Goal: Find specific page/section: Find specific page/section

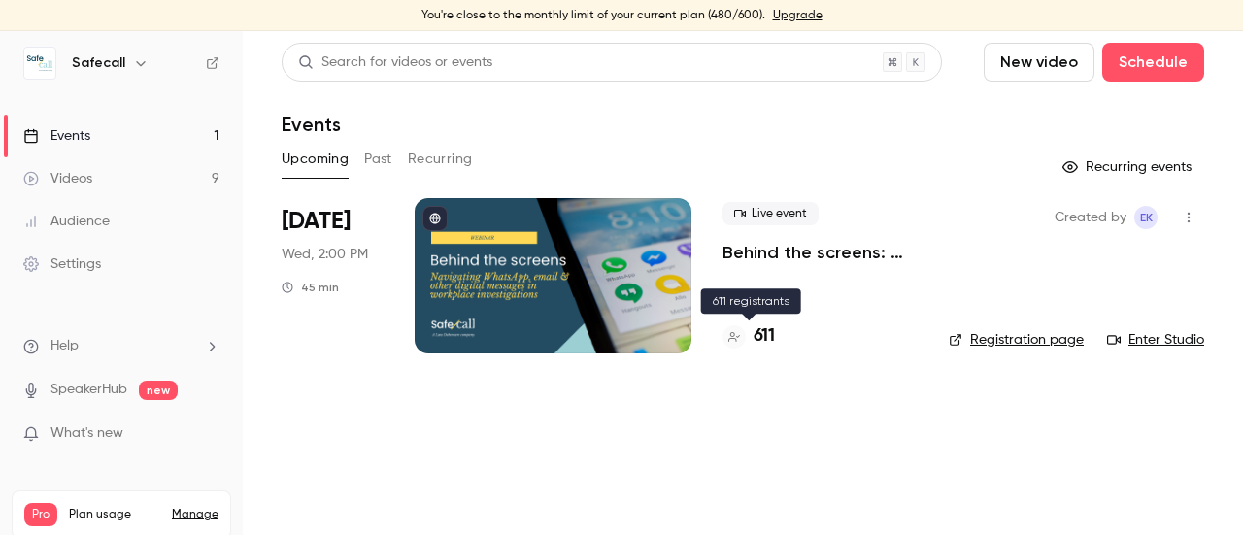
click at [763, 334] on h4 "611" at bounding box center [764, 336] width 21 height 26
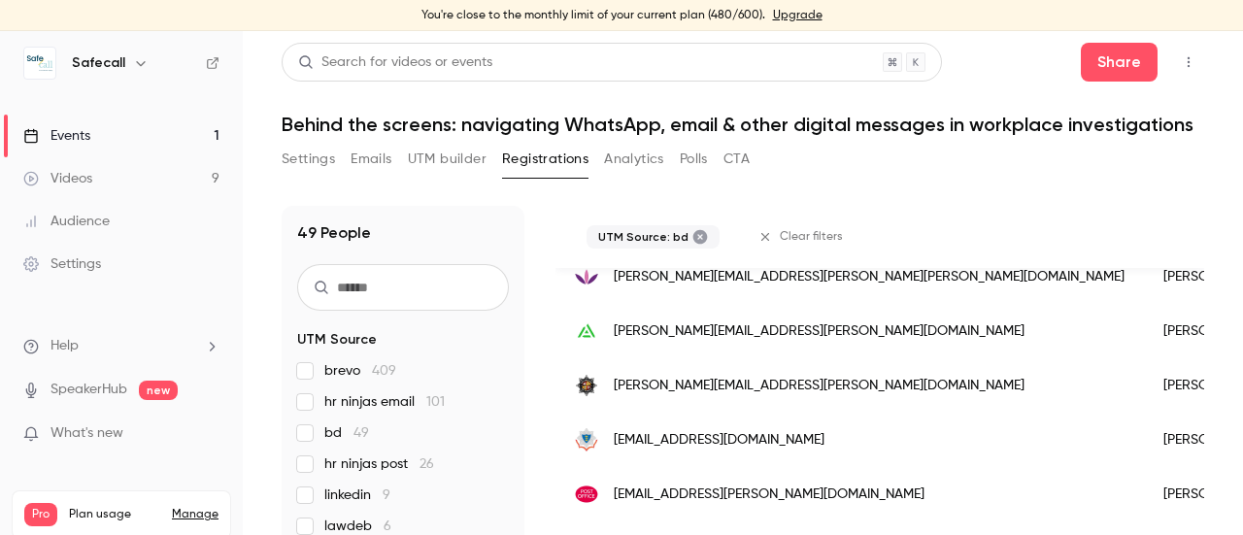
scroll to position [589, 0]
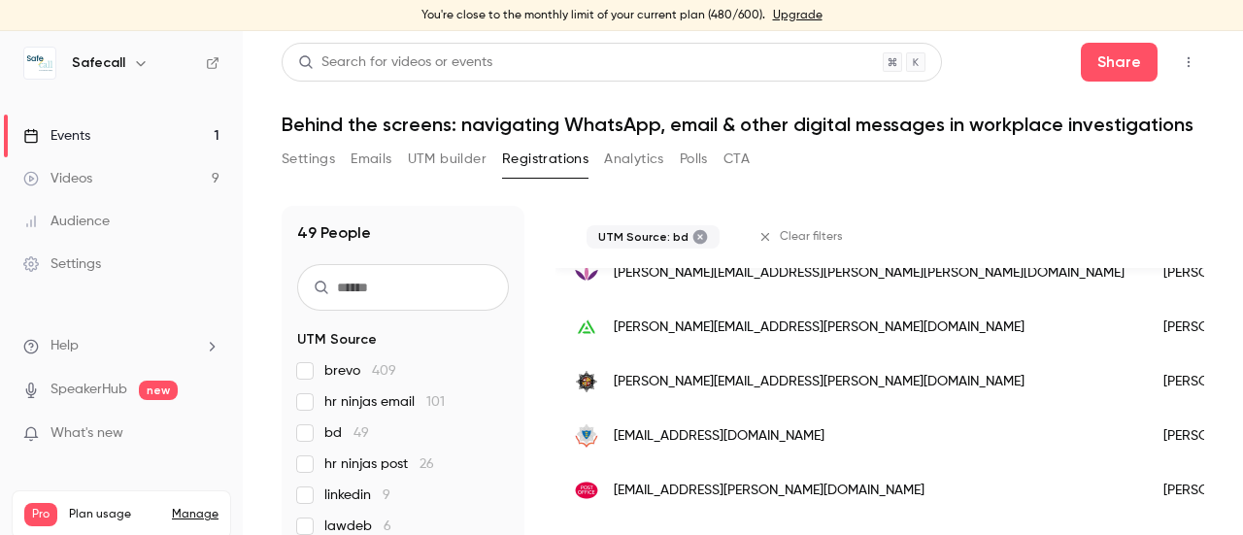
click at [707, 447] on span "greenwayl@rbfrs.co.uk" at bounding box center [719, 436] width 211 height 20
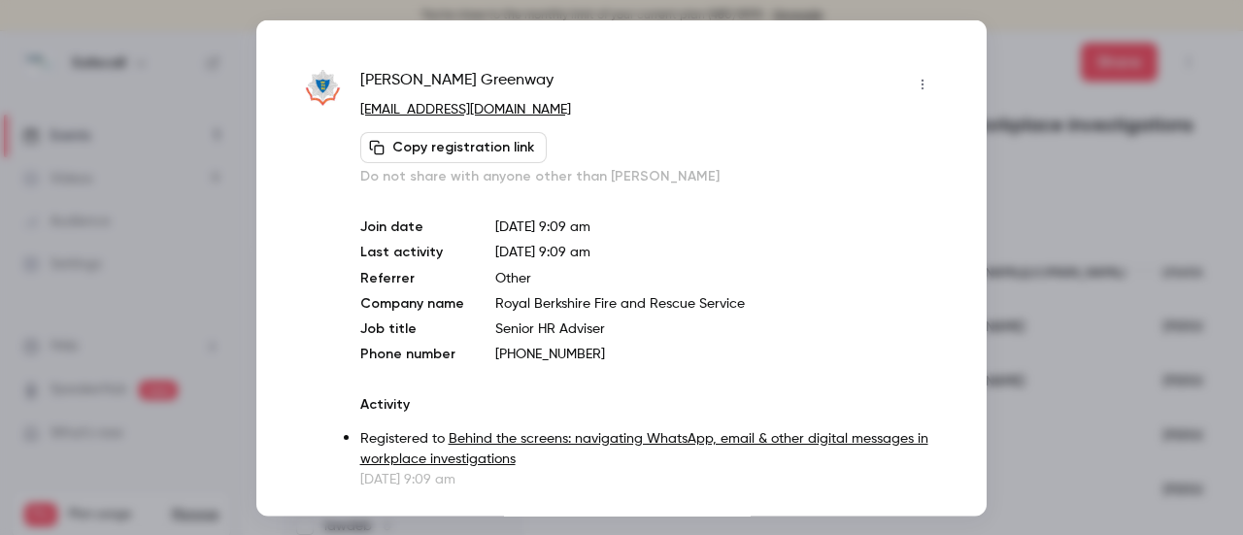
click at [1031, 193] on div at bounding box center [621, 267] width 1243 height 535
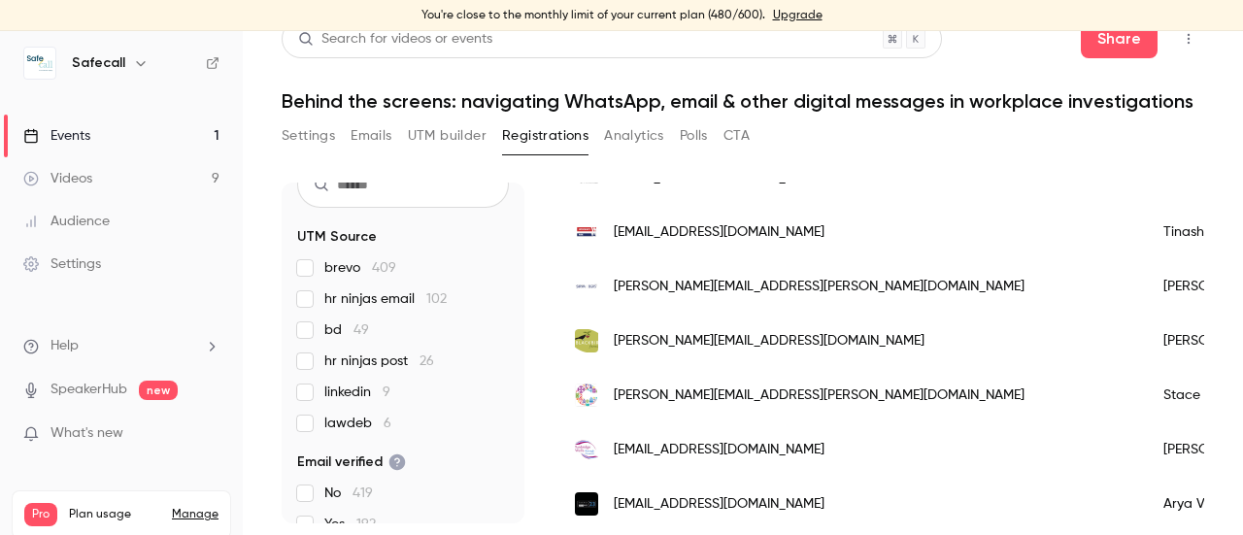
scroll to position [2487, 0]
